Goal: Transaction & Acquisition: Purchase product/service

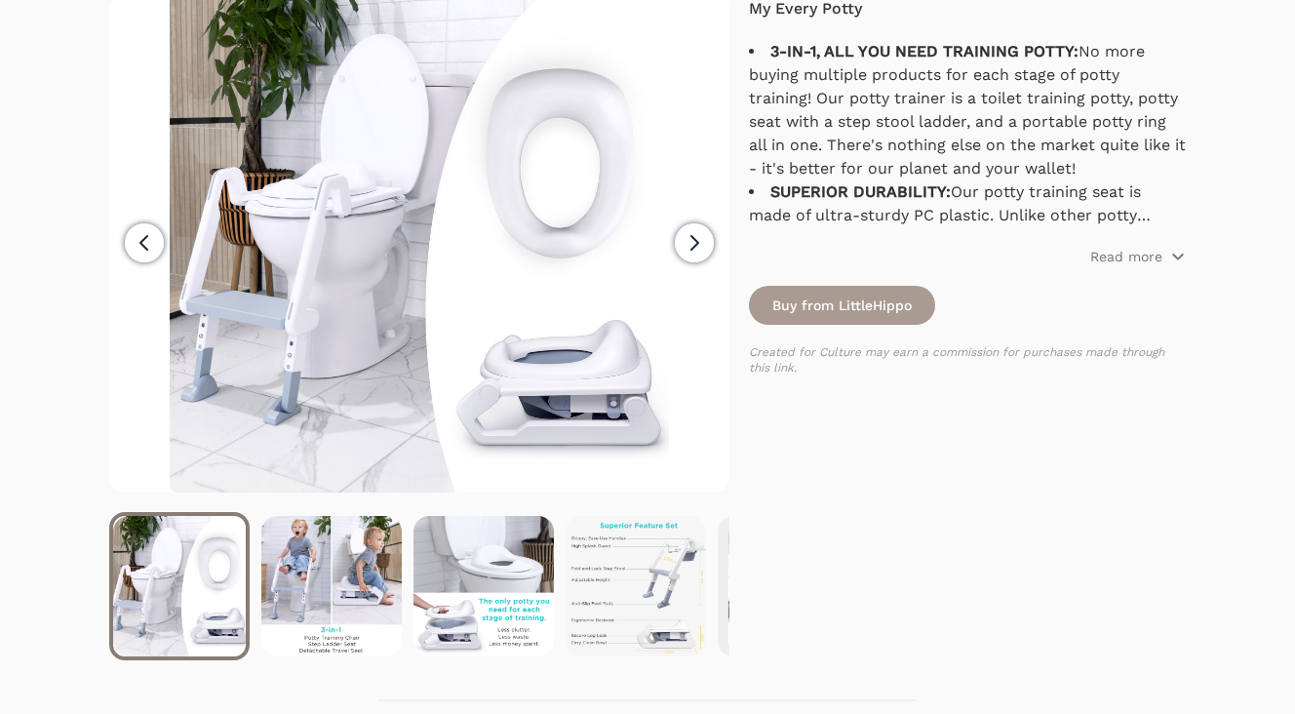
scroll to position [276, 0]
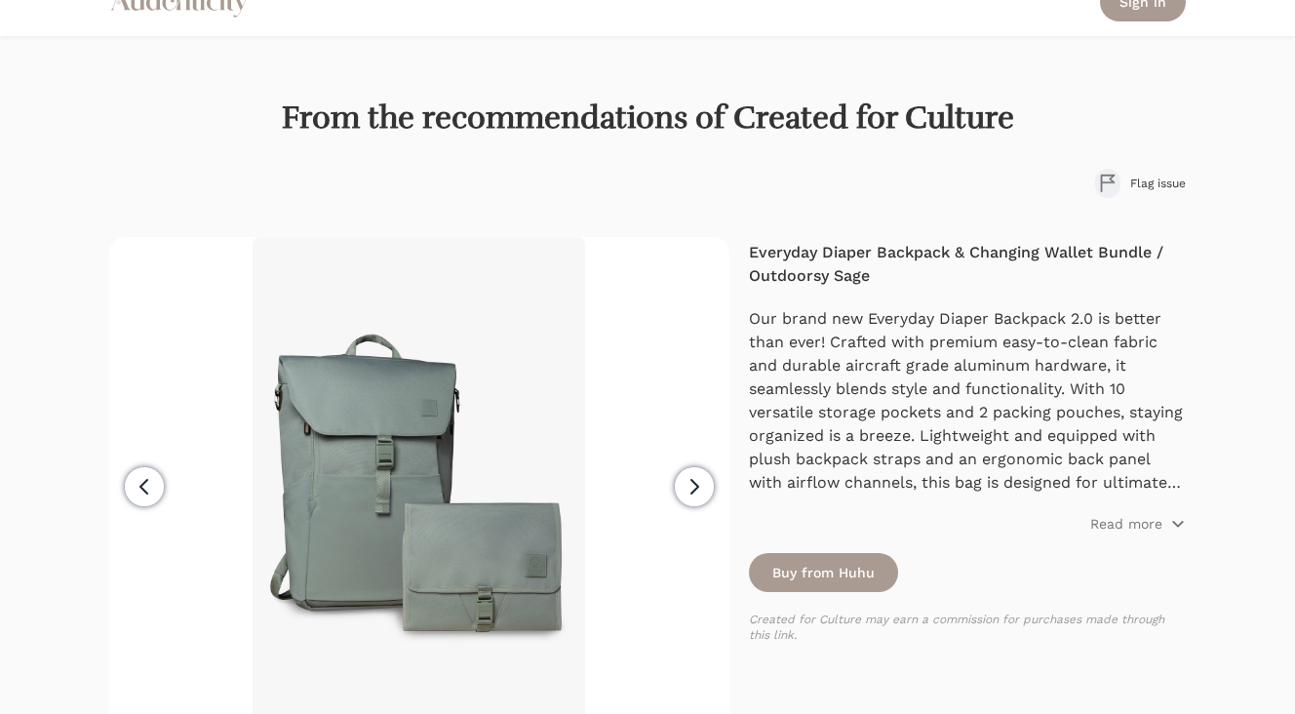
scroll to position [77, 0]
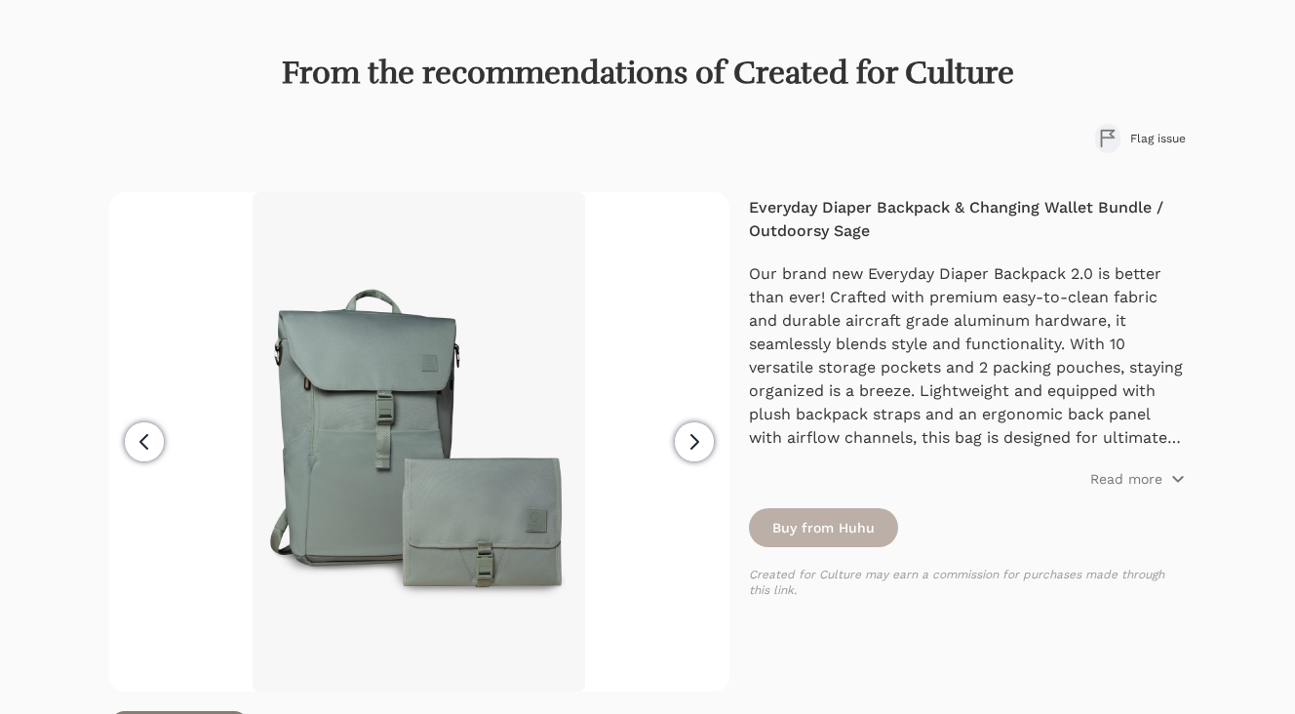
click at [825, 524] on link "Buy from Huhu" at bounding box center [823, 527] width 149 height 39
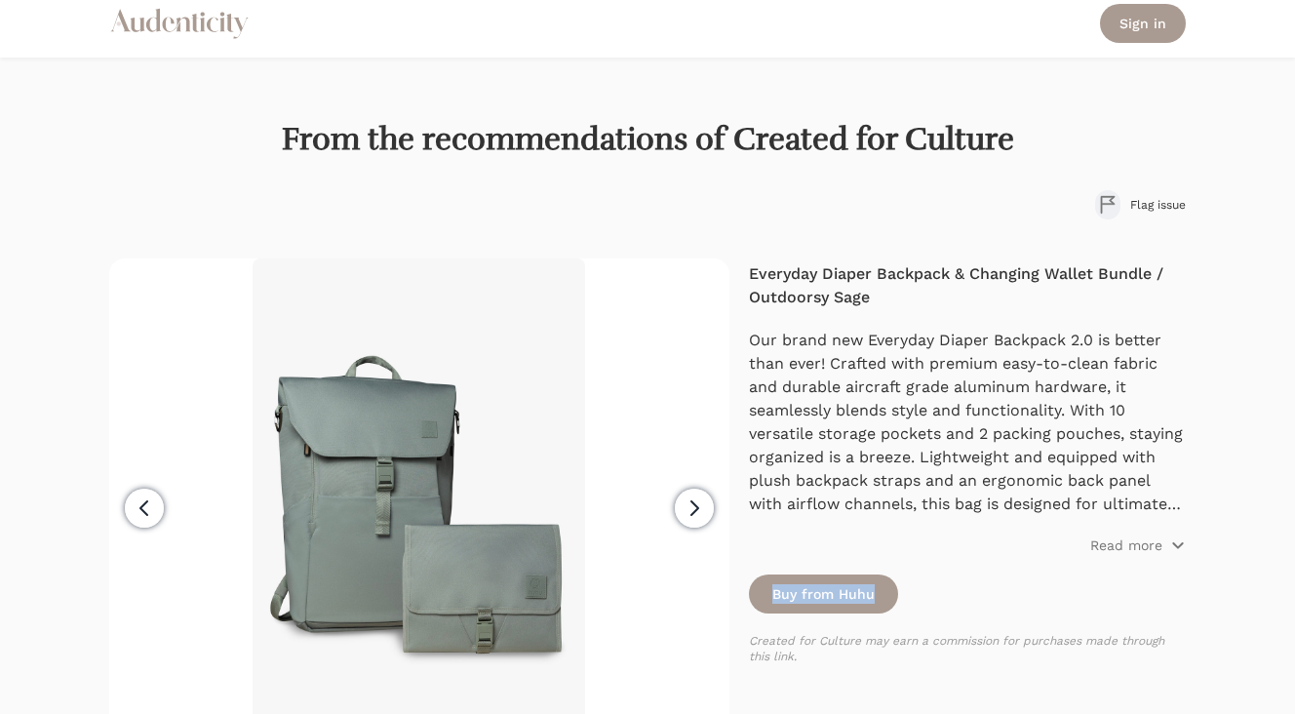
scroll to position [51, 0]
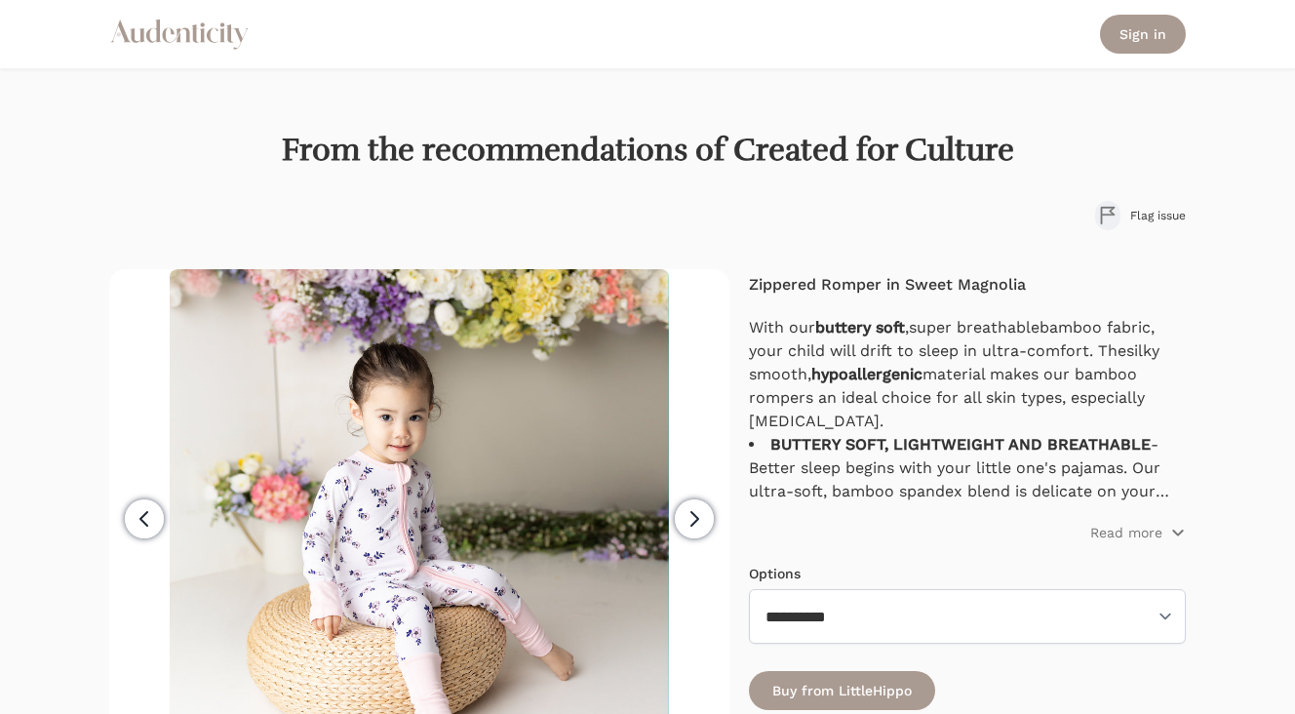
scroll to position [36, 0]
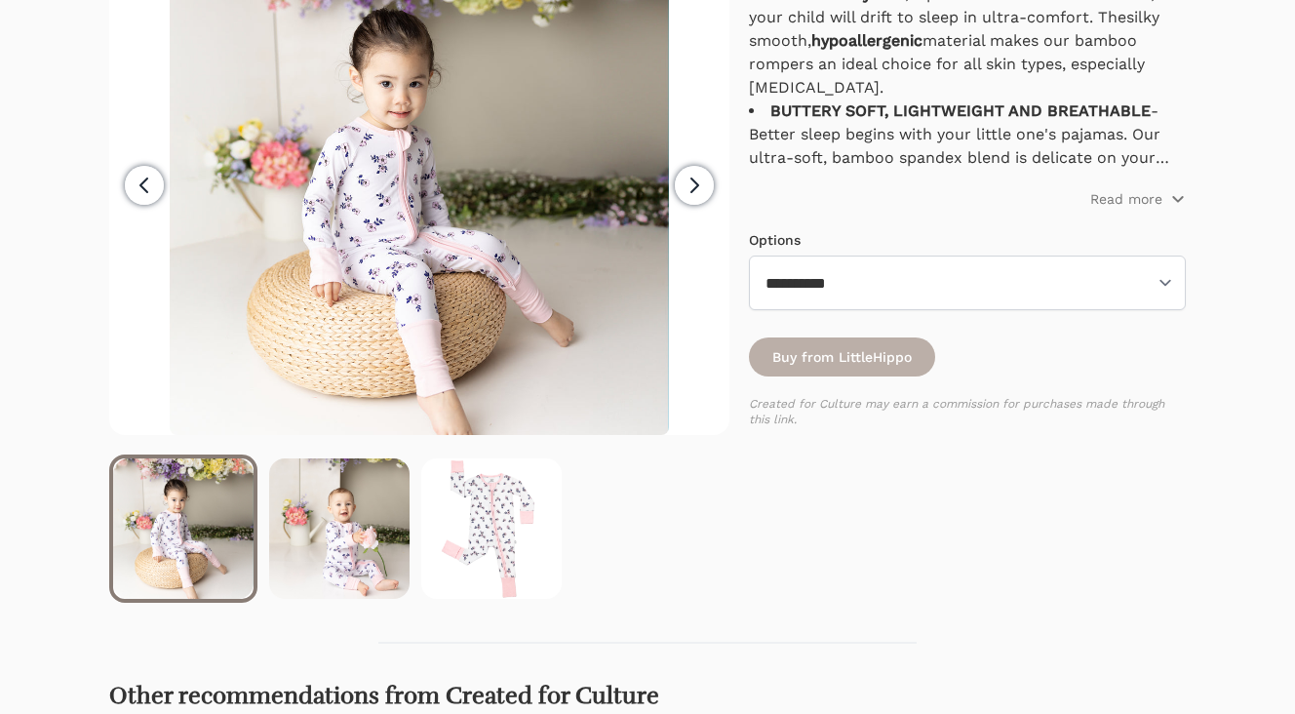
scroll to position [333, 0]
click at [866, 364] on link "Buy from LittleHippo" at bounding box center [842, 356] width 186 height 39
